Goal: Task Accomplishment & Management: Manage account settings

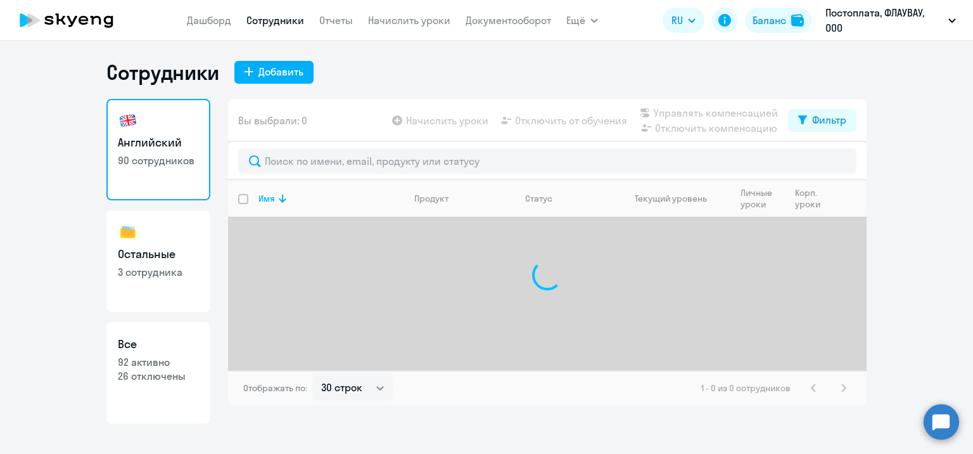
select select "30"
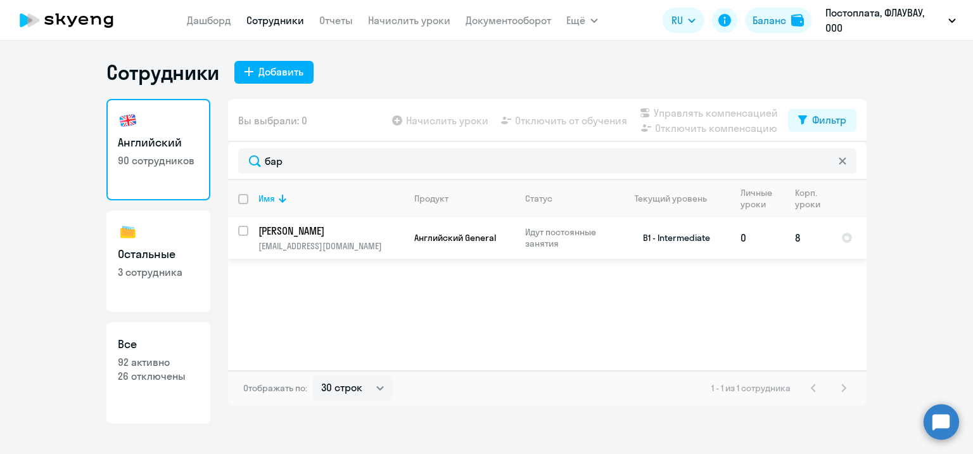
type input "бар"
click at [241, 237] on input "select row 40920410" at bounding box center [250, 238] width 25 height 25
checkbox input "true"
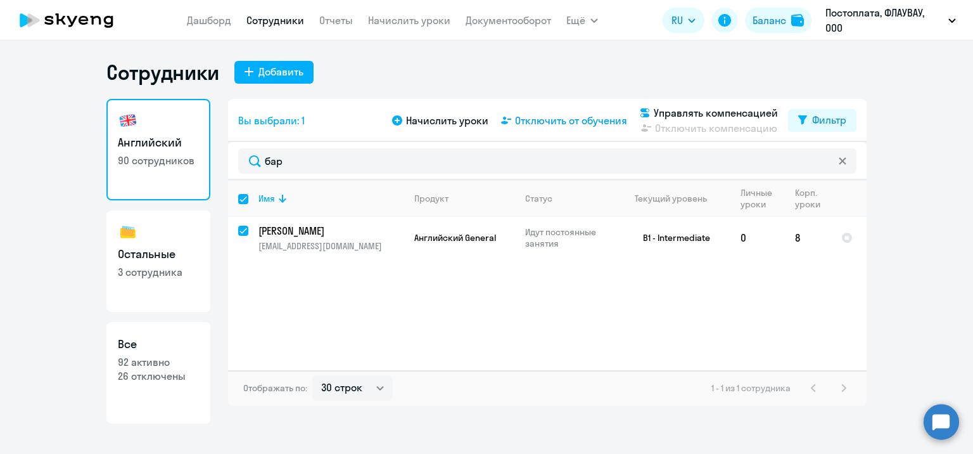
click at [590, 121] on span "Отключить от обучения" at bounding box center [571, 120] width 112 height 15
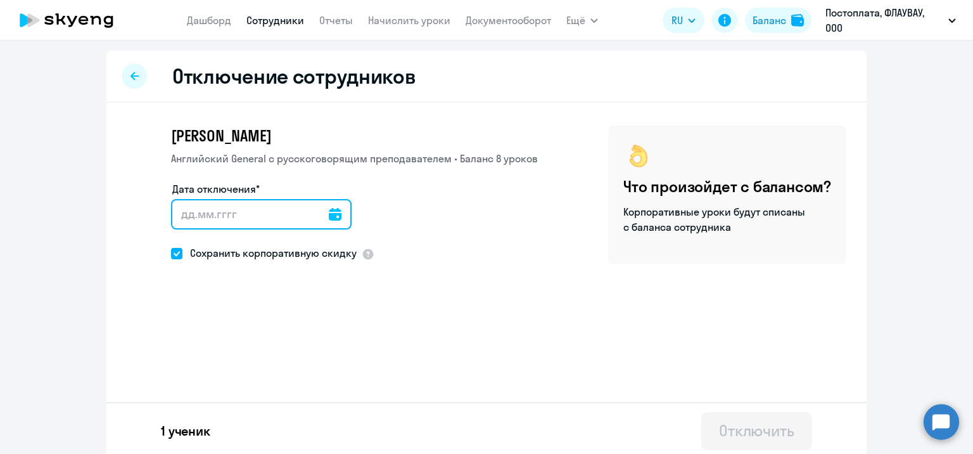
click at [264, 213] on input "Дата отключения*" at bounding box center [261, 214] width 181 height 30
type input "[DATE]"
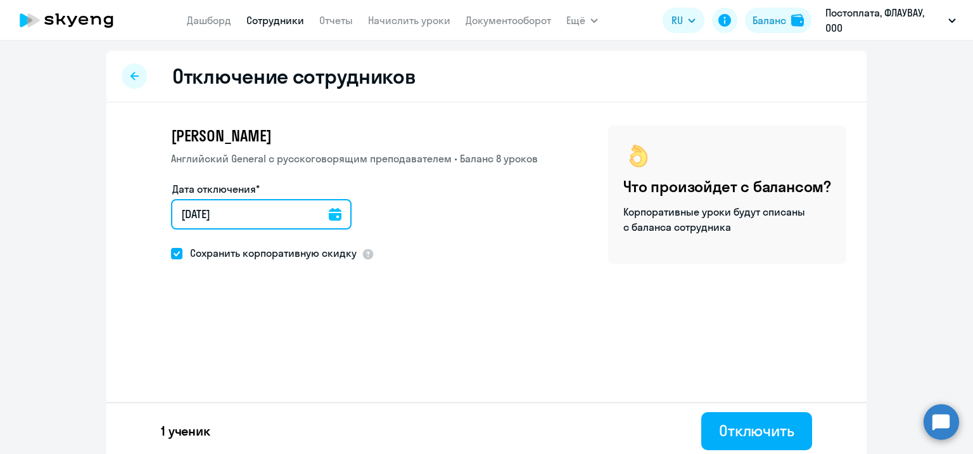
type input "[DATE]"
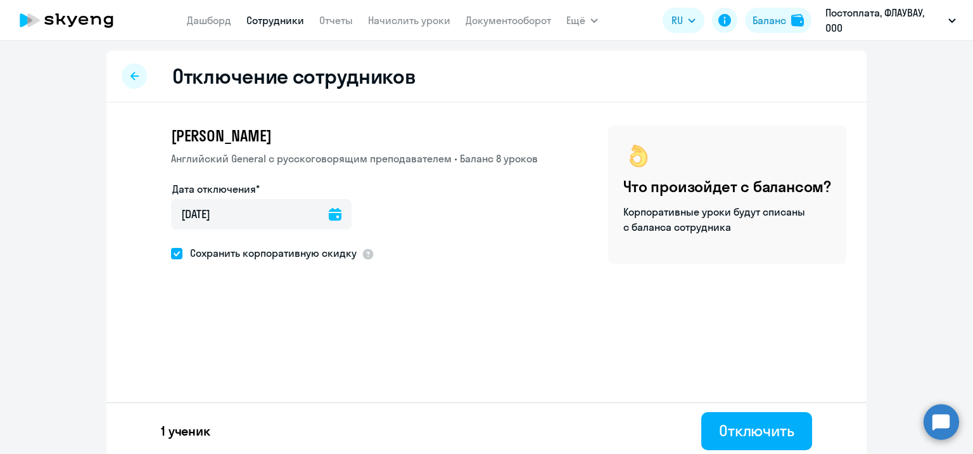
click at [171, 256] on span at bounding box center [176, 253] width 11 height 11
click at [170, 253] on input "Сохранить корпоративную скидку" at bounding box center [170, 253] width 1 height 1
checkbox input "false"
click at [752, 437] on div "Отключить" at bounding box center [756, 430] width 75 height 20
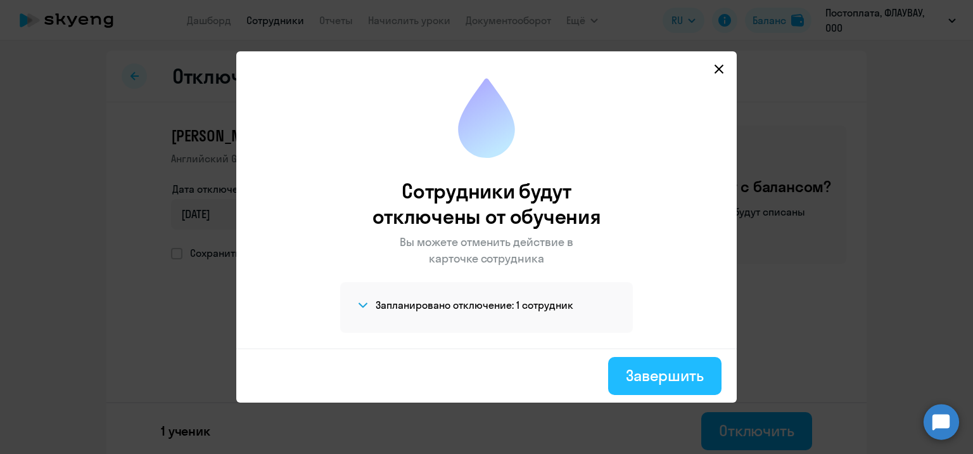
click at [666, 383] on div "Завершить" at bounding box center [665, 375] width 78 height 20
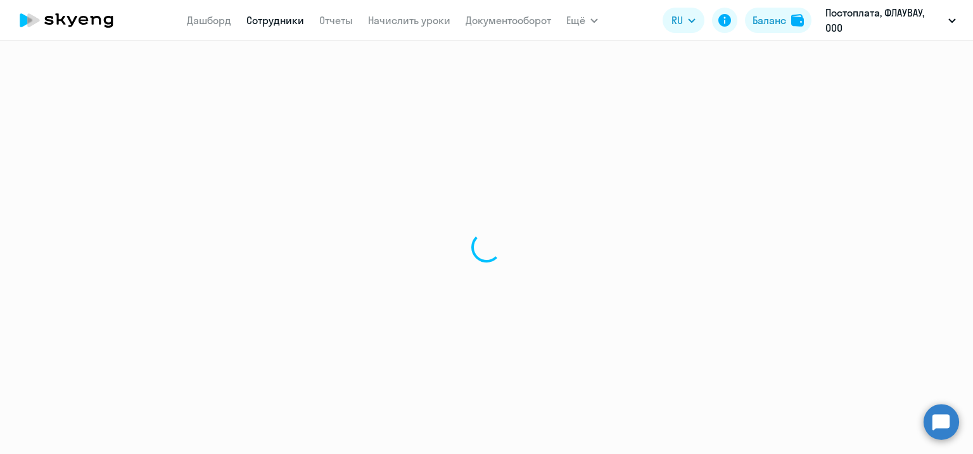
select select "30"
